Goal: Complete application form

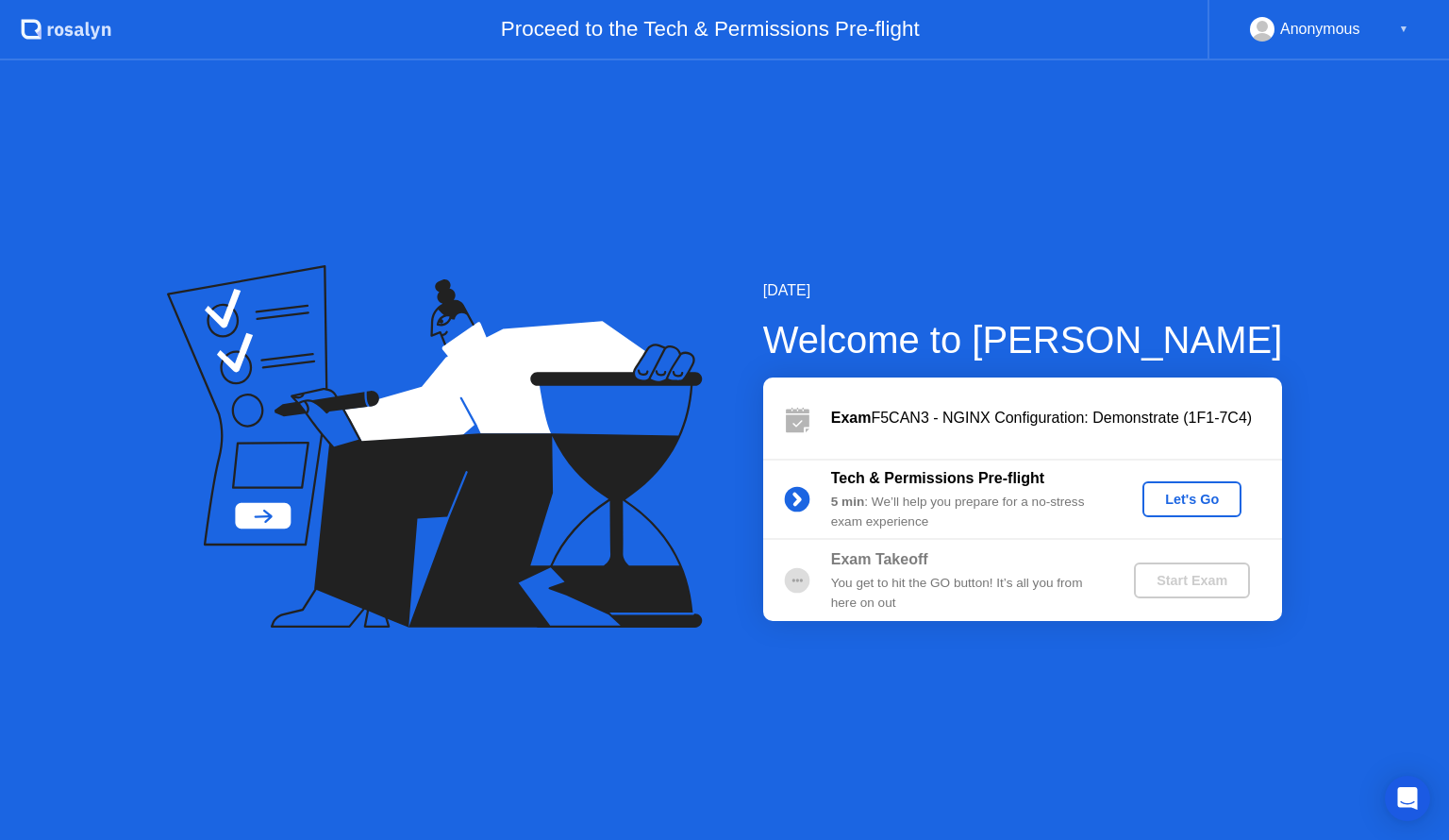
click at [1195, 495] on div "Let's Go" at bounding box center [1192, 499] width 84 height 15
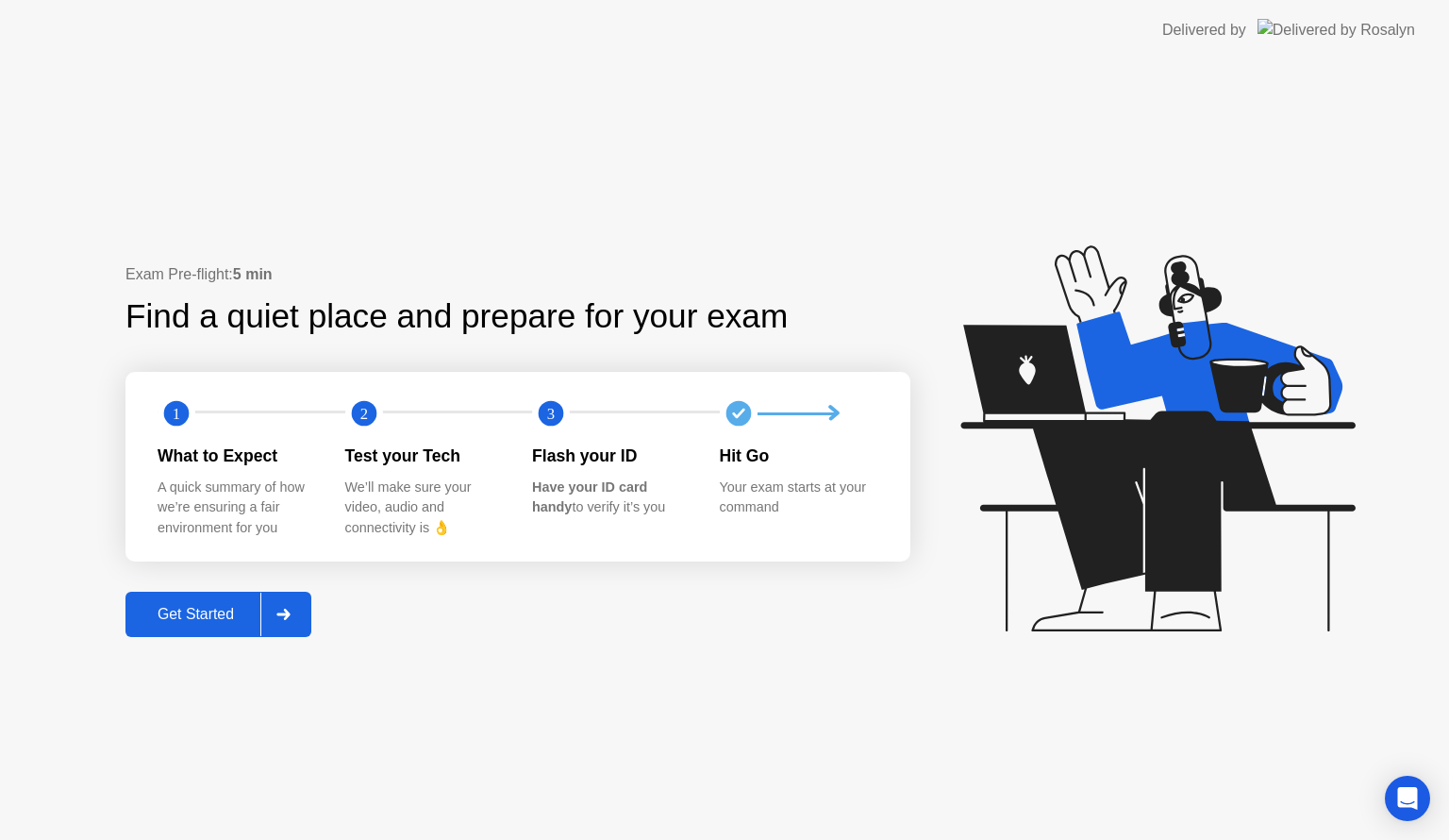
click at [161, 619] on div "Get Started" at bounding box center [196, 615] width 129 height 17
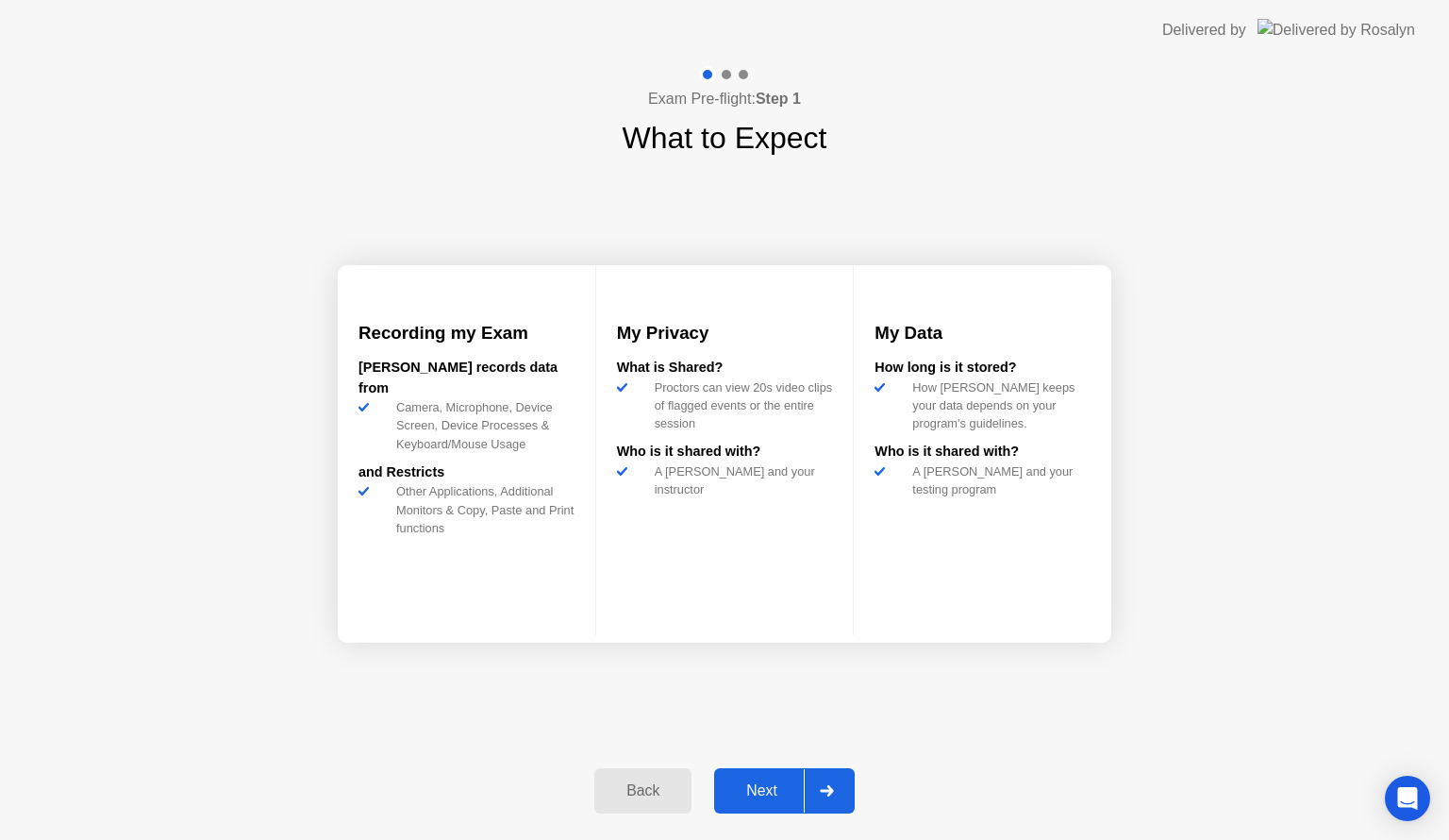
click at [754, 787] on div "Next" at bounding box center [762, 791] width 84 height 17
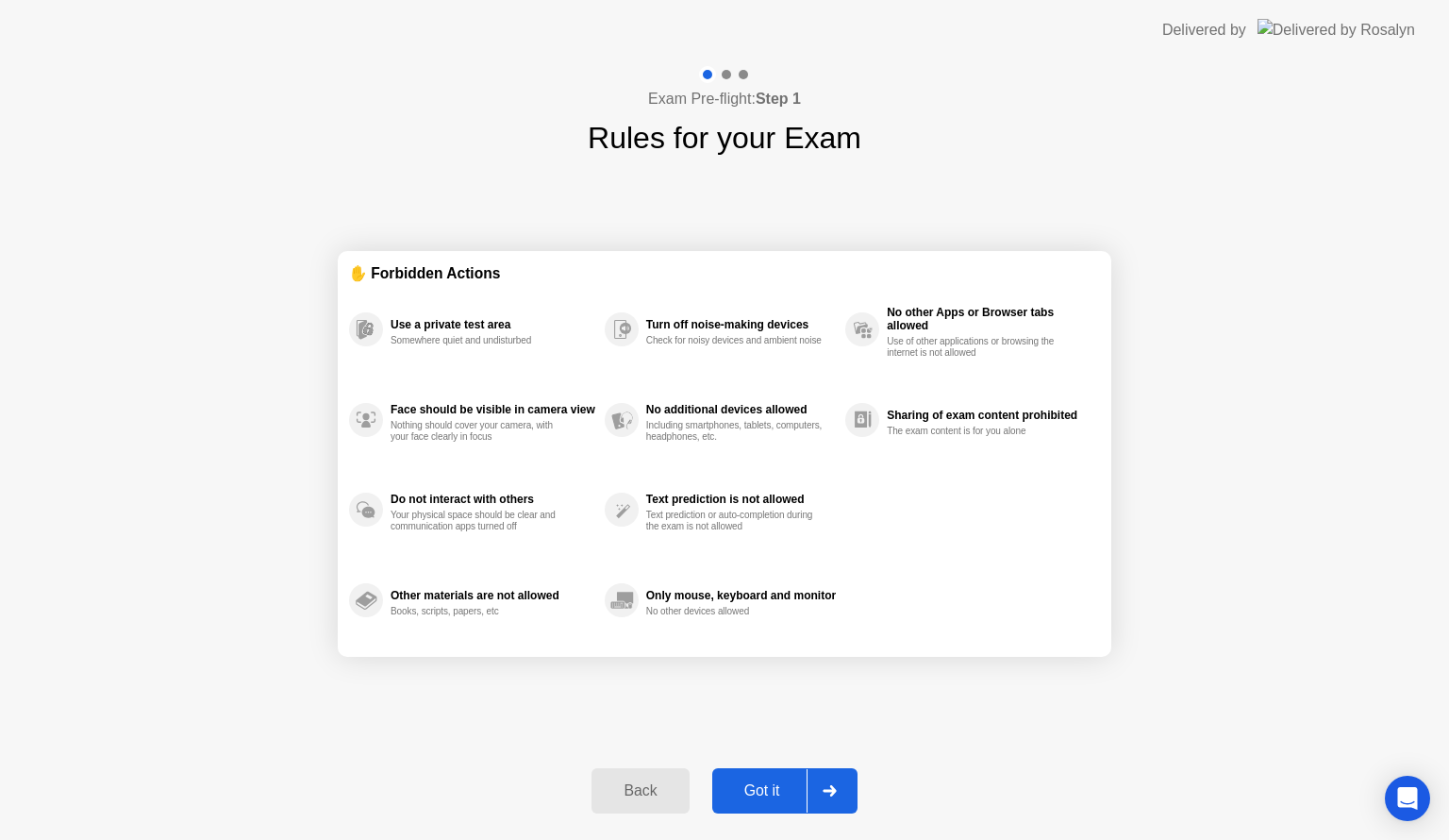
click at [754, 785] on div "Got it" at bounding box center [762, 791] width 88 height 17
select select "**********"
select select "*******"
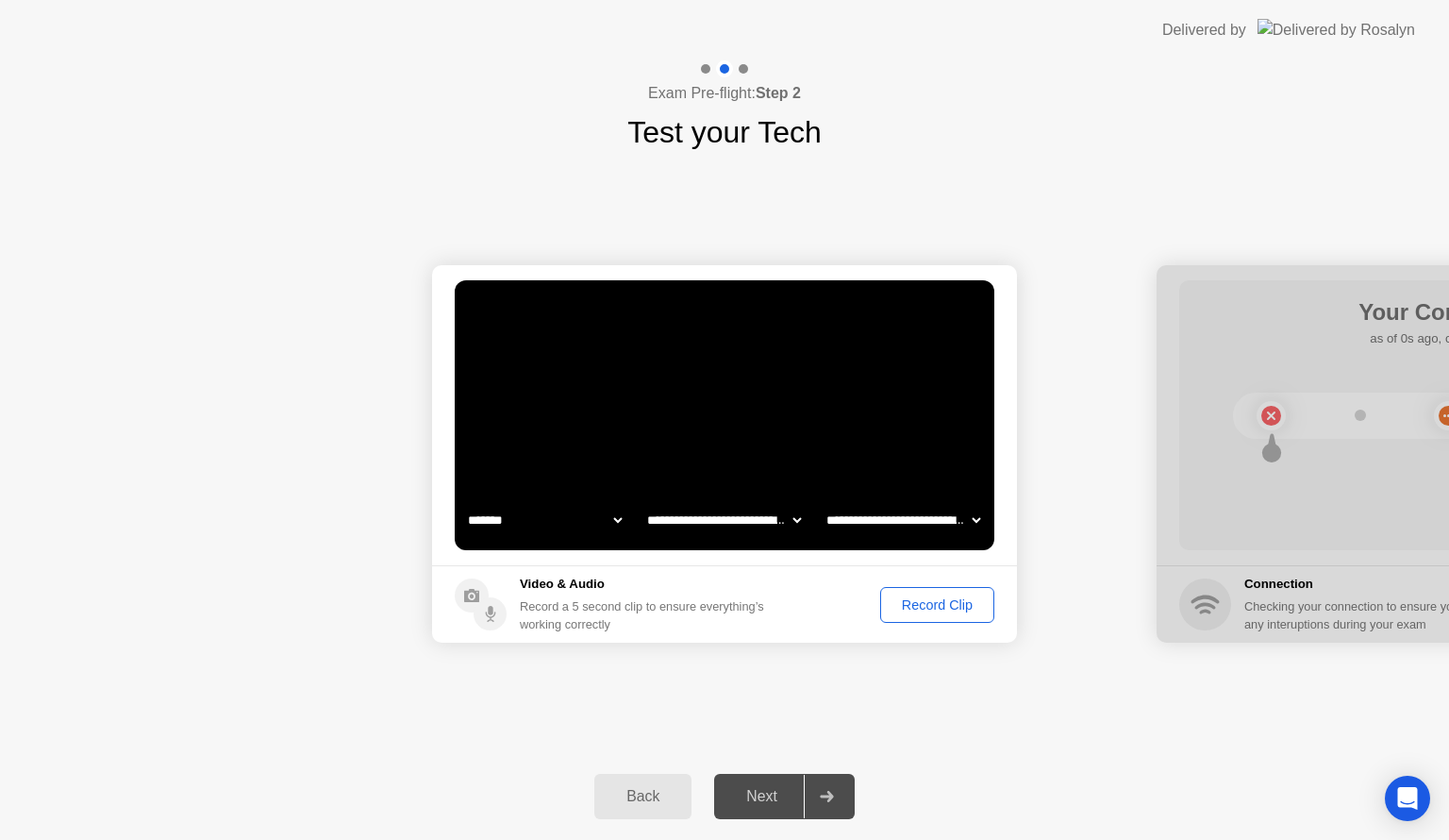
click at [917, 601] on div "Record Clip" at bounding box center [937, 605] width 101 height 15
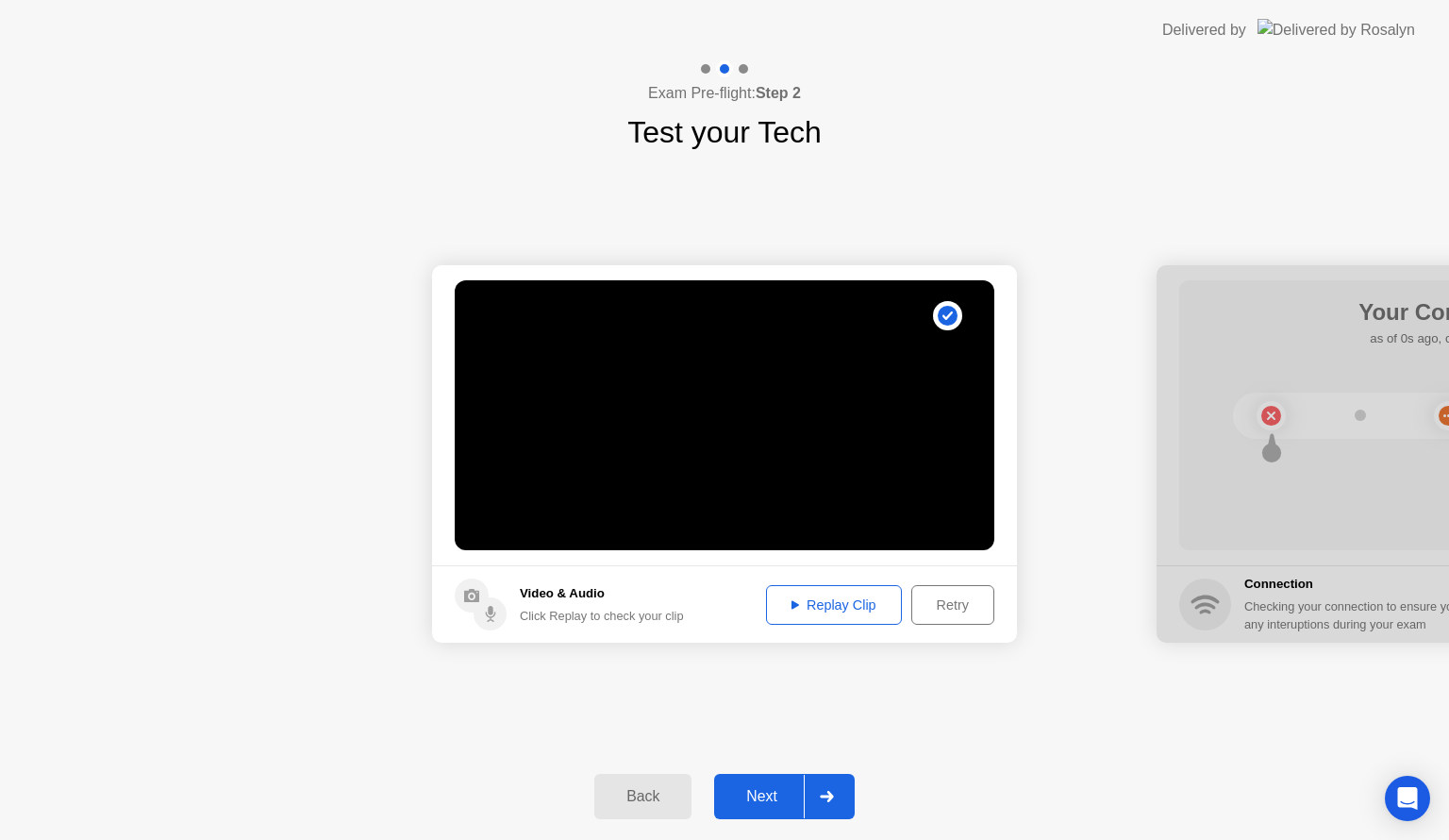
click at [824, 603] on div "Replay Clip" at bounding box center [833, 605] width 123 height 15
click at [762, 805] on div "Next" at bounding box center [762, 796] width 84 height 17
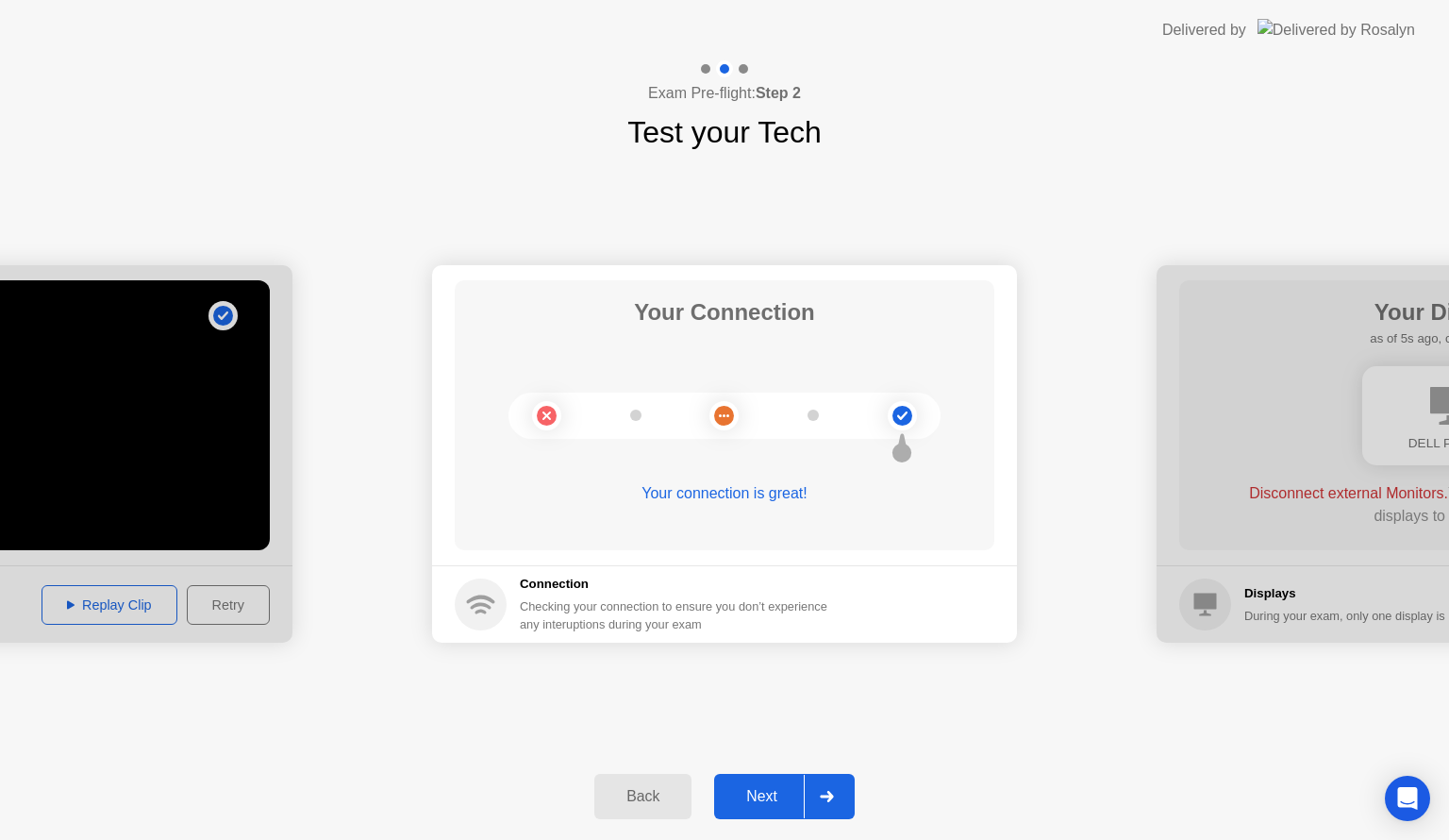
click at [748, 793] on div "Next" at bounding box center [762, 796] width 84 height 17
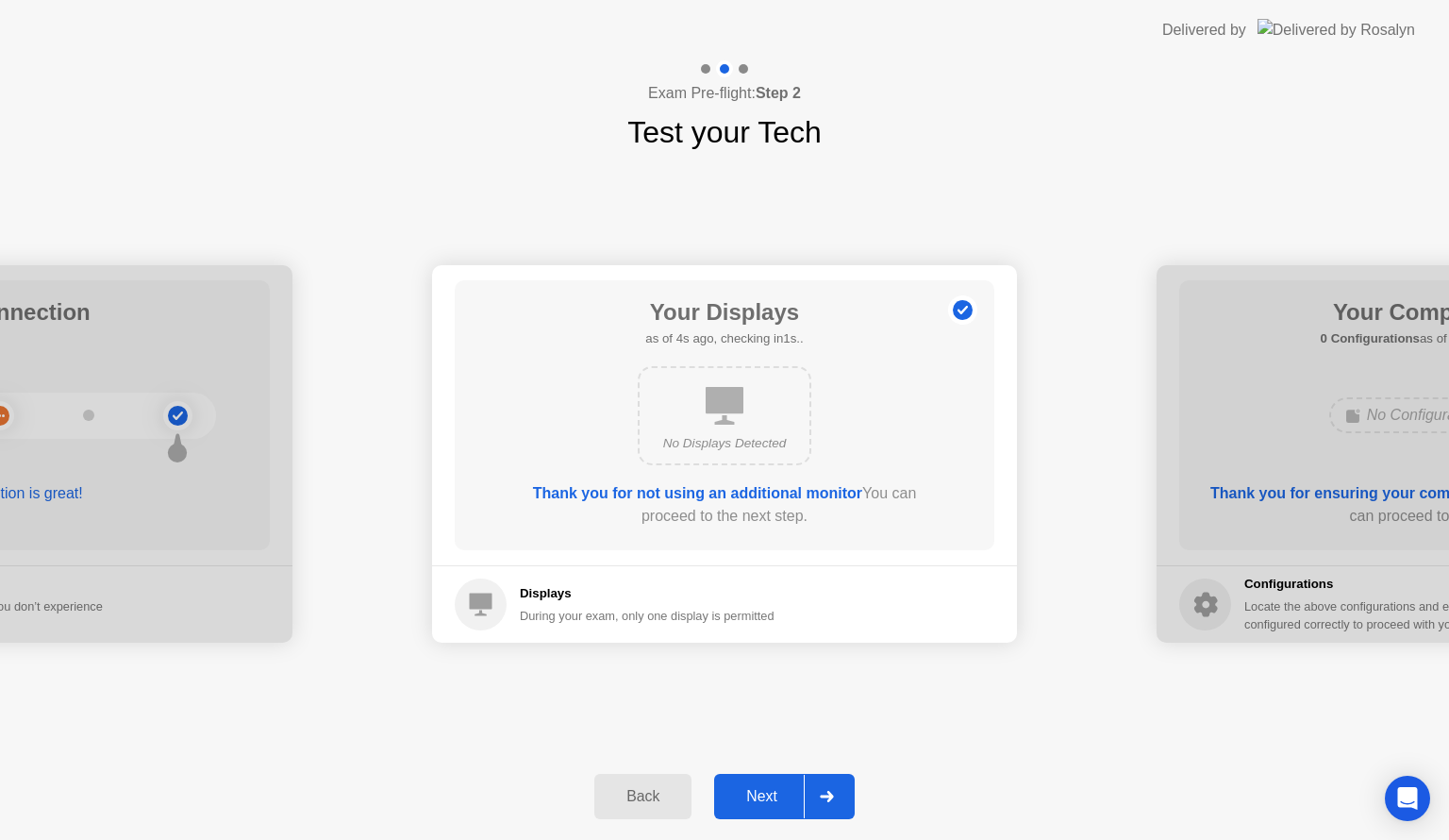
click at [769, 800] on div "Next" at bounding box center [762, 796] width 84 height 17
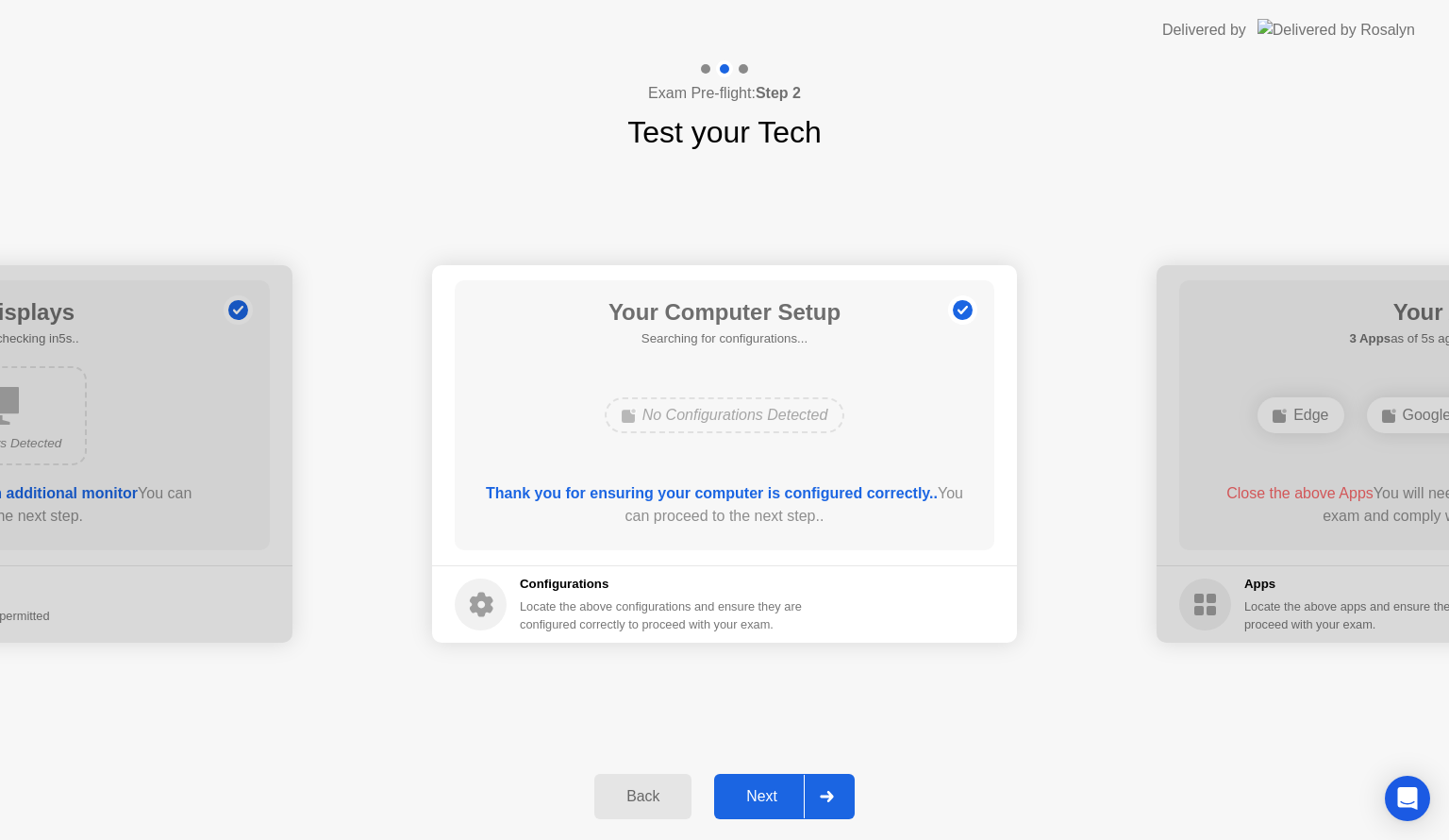
click at [770, 799] on div "Next" at bounding box center [762, 796] width 84 height 17
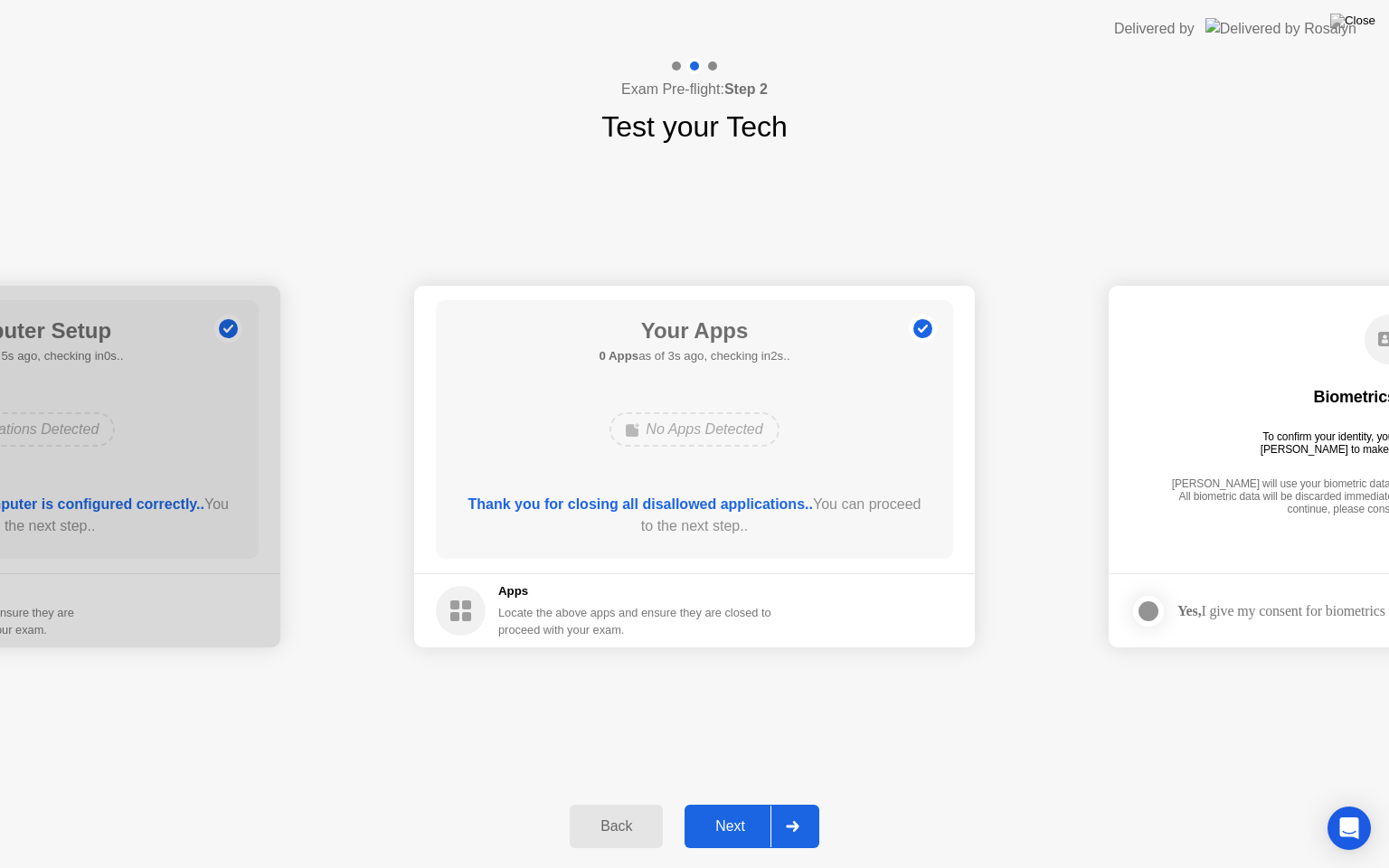
click at [715, 804] on div "Next" at bounding box center [731, 827] width 80 height 16
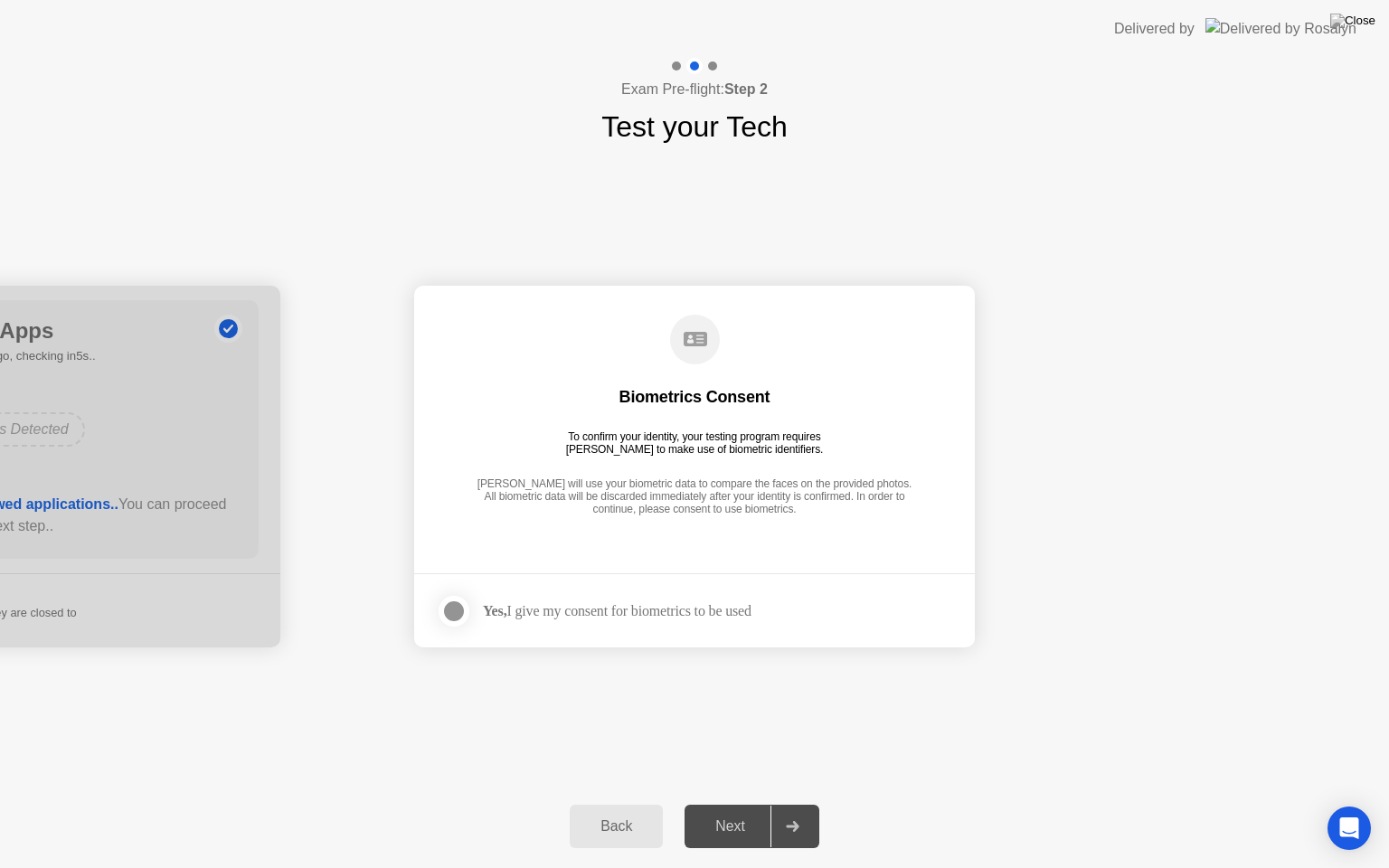
click at [456, 603] on div at bounding box center [454, 612] width 22 height 22
click at [741, 804] on button "Next" at bounding box center [752, 827] width 135 height 44
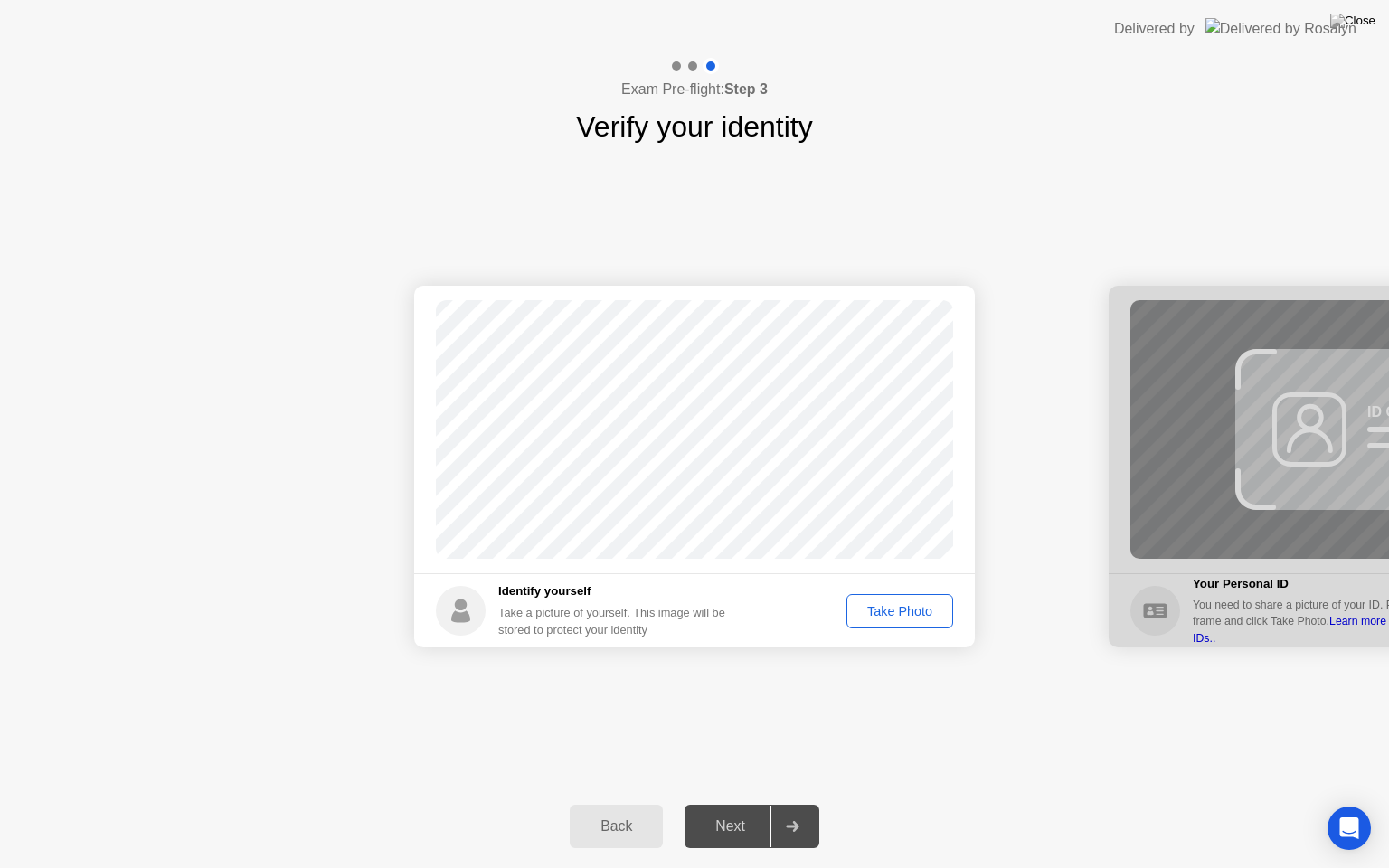
click at [915, 615] on div "Take Photo" at bounding box center [899, 612] width 94 height 15
drag, startPoint x: 733, startPoint y: 834, endPoint x: 740, endPoint y: 827, distance: 9.9
click at [733, 804] on div "Next" at bounding box center [731, 827] width 80 height 16
